Goal: Check status: Check status

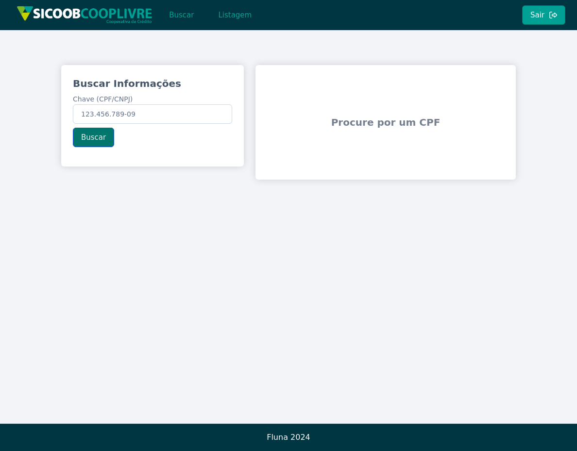
type input "123.456.789-09"
click at [95, 134] on button "Buscar" at bounding box center [93, 137] width 41 height 19
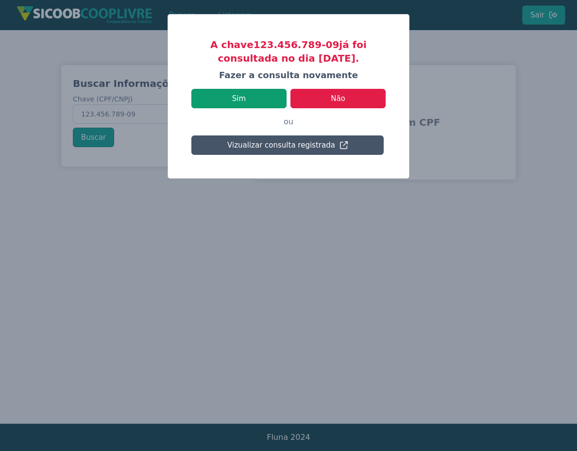
click at [235, 101] on button "Sim" at bounding box center [238, 98] width 95 height 19
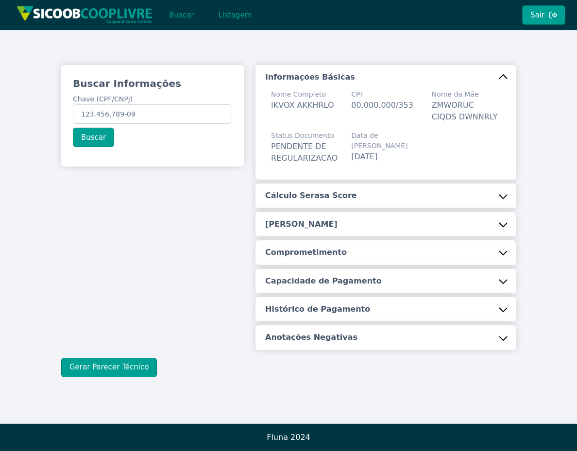
click at [436, 190] on button "Cálculo Serasa Score" at bounding box center [385, 196] width 260 height 24
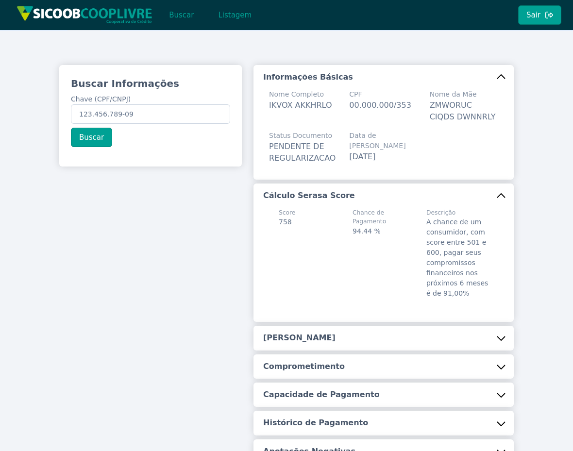
click at [499, 194] on button "Cálculo Serasa Score" at bounding box center [383, 196] width 260 height 24
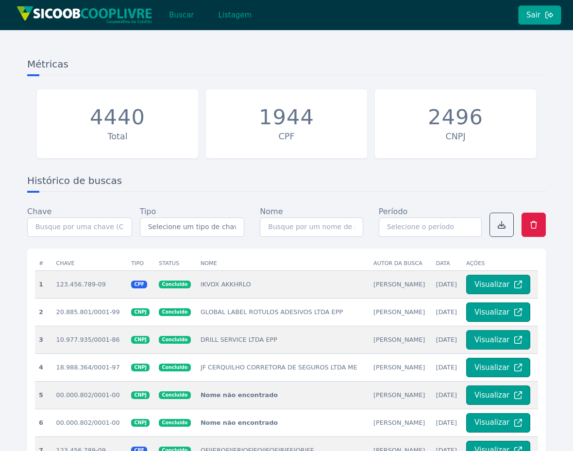
scroll to position [58, 0]
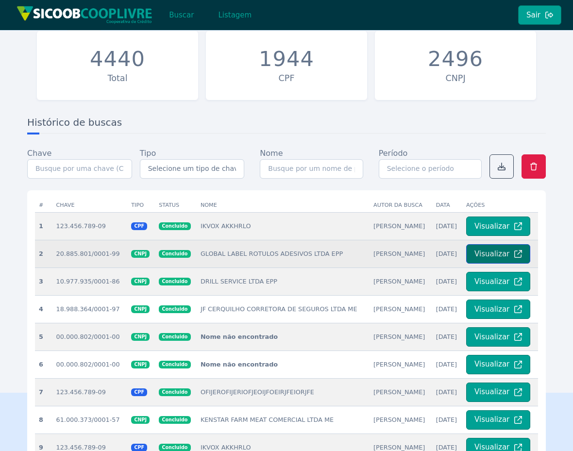
click at [491, 253] on button "Visualizar" at bounding box center [498, 253] width 64 height 19
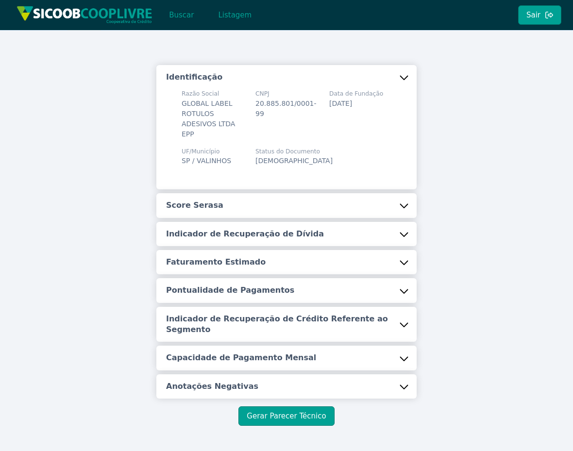
click at [402, 203] on button "Score Serasa" at bounding box center [286, 205] width 260 height 24
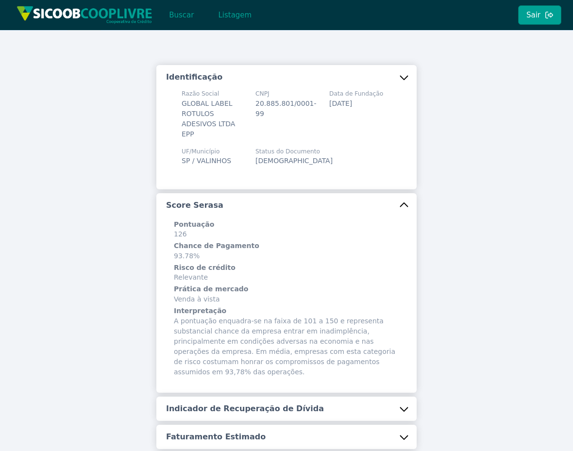
scroll to position [58, 0]
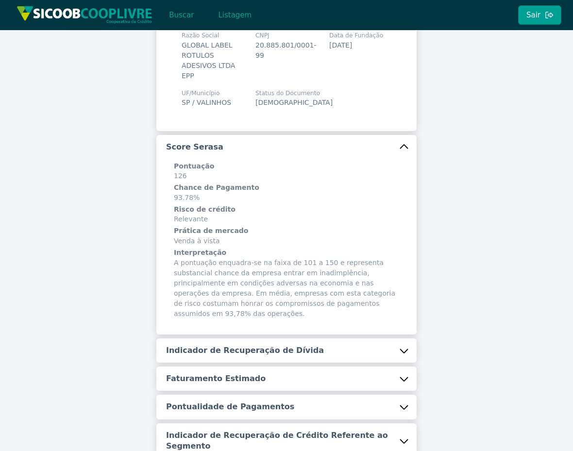
click at [388, 342] on button "Indicador de Recuperação de Dívida" at bounding box center [286, 350] width 260 height 24
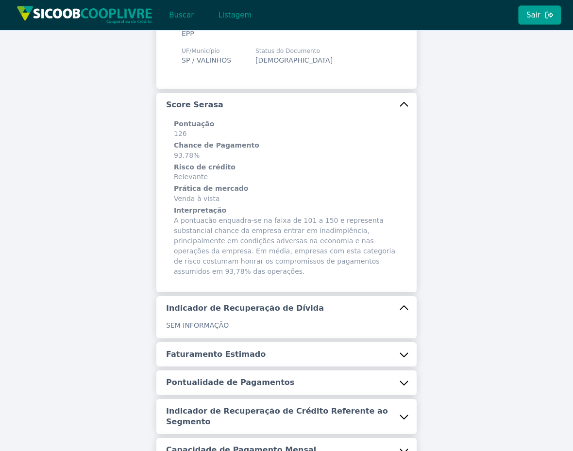
scroll to position [117, 0]
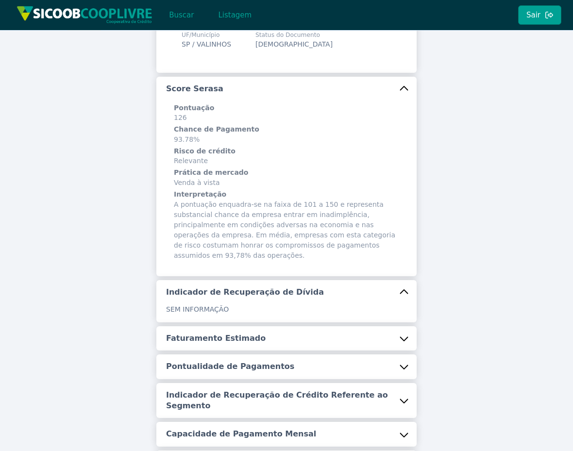
click at [400, 326] on button "Faturamento Estimado" at bounding box center [286, 338] width 260 height 24
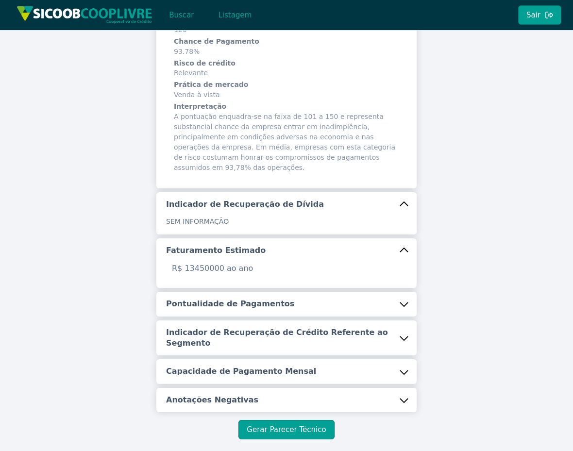
scroll to position [235, 0]
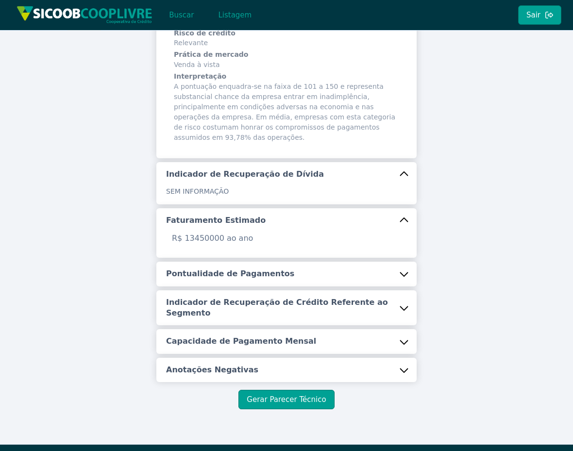
click at [394, 262] on button "Pontualidade de Pagamentos" at bounding box center [286, 274] width 260 height 24
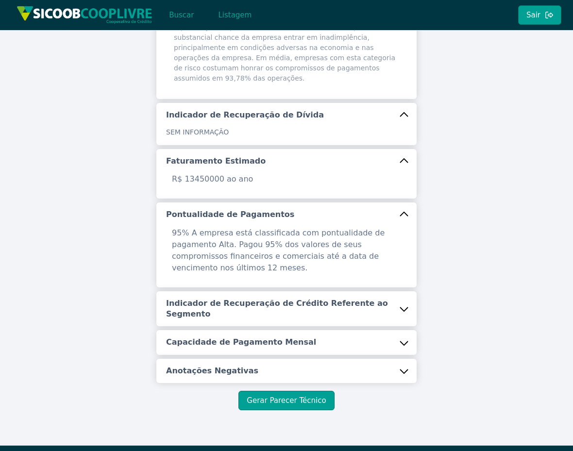
scroll to position [295, 0]
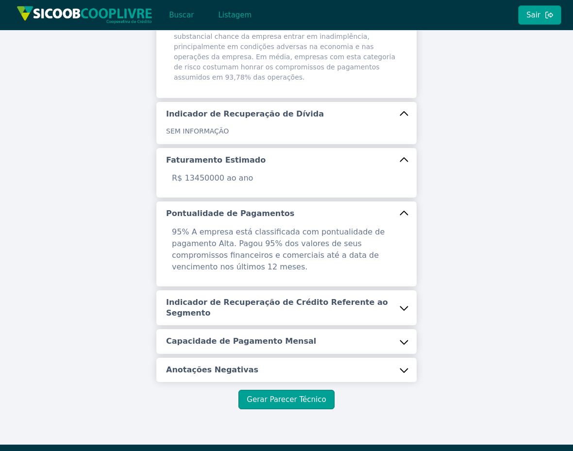
click at [402, 290] on button "Indicador de Recuperação de Crédito Referente ao Segmento" at bounding box center [286, 307] width 260 height 35
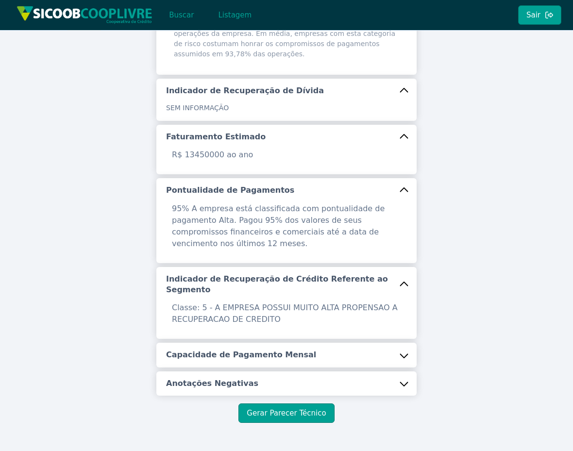
scroll to position [332, 0]
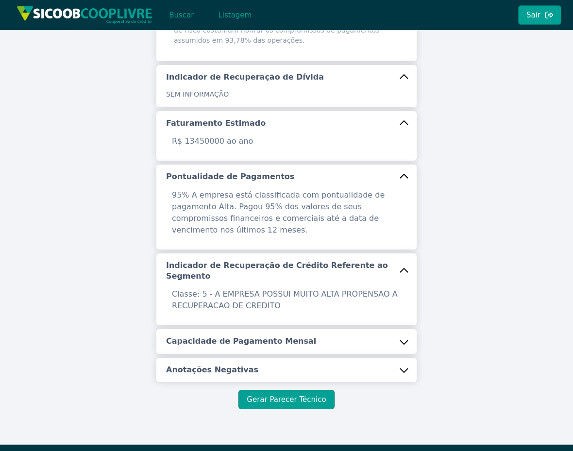
click at [396, 329] on button "Capacidade de Pagamento Mensal" at bounding box center [286, 341] width 260 height 24
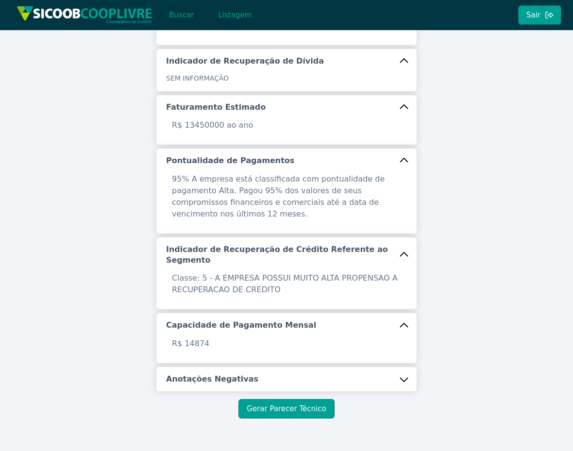
scroll to position [357, 0]
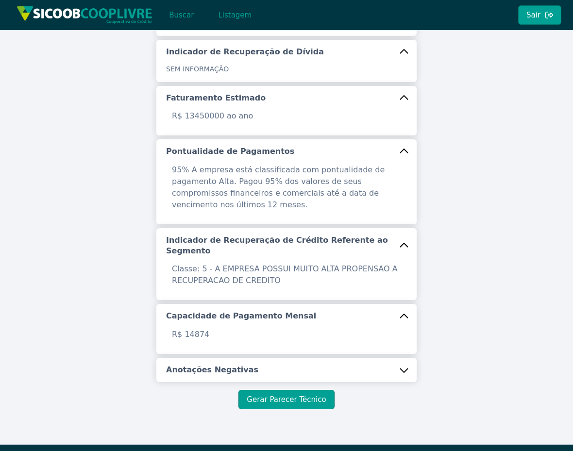
click at [399, 358] on button "Anotações Negativas" at bounding box center [286, 370] width 260 height 24
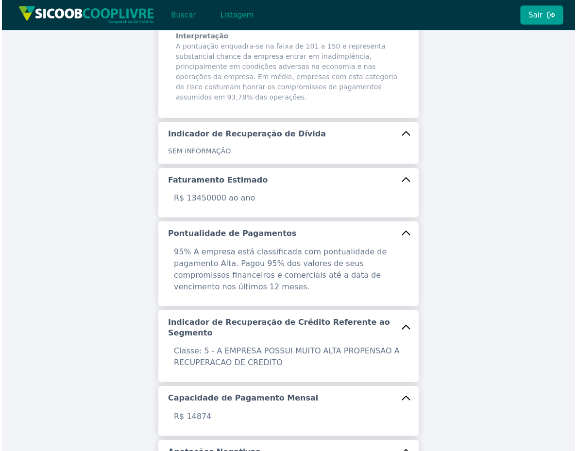
scroll to position [350, 0]
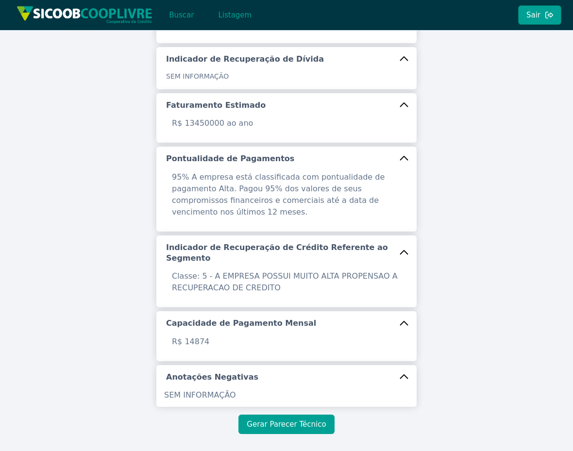
click at [304, 415] on button "Gerar Parecer Técnico" at bounding box center [286, 424] width 96 height 19
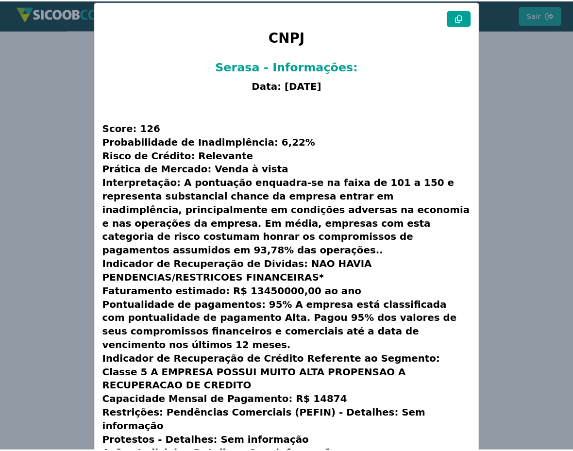
scroll to position [16, 0]
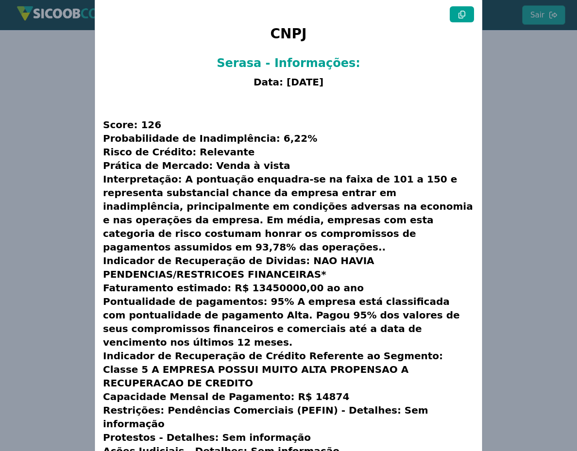
click at [513, 214] on modal-container "CNPJ Serasa - Informações: Data: [DATE] Score: 126 Probabilidade de Inadimplênc…" at bounding box center [288, 225] width 577 height 451
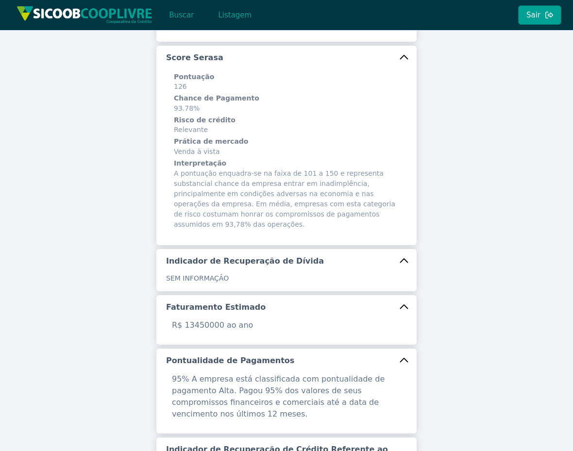
scroll to position [175, 0]
